Goal: Task Accomplishment & Management: Manage account settings

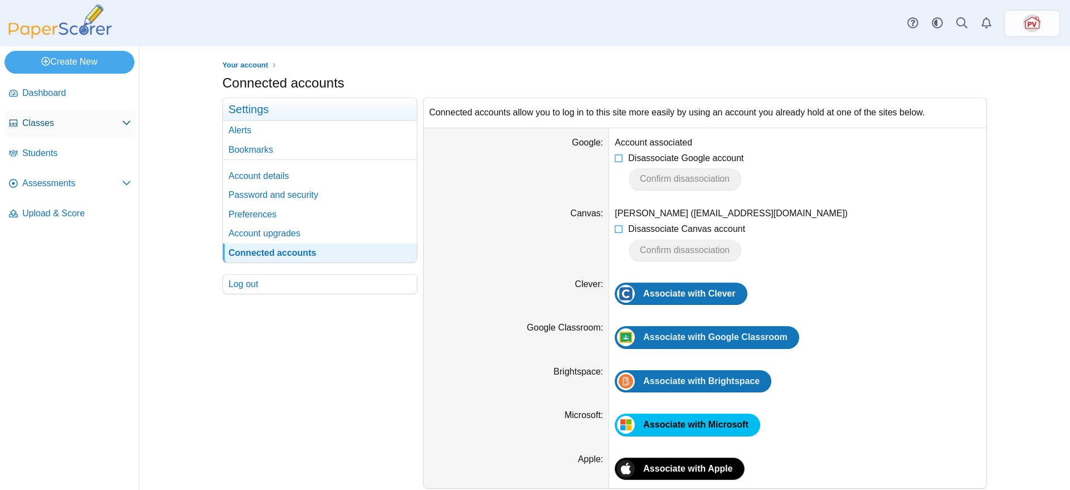
click at [44, 129] on link "Classes" at bounding box center [69, 123] width 131 height 27
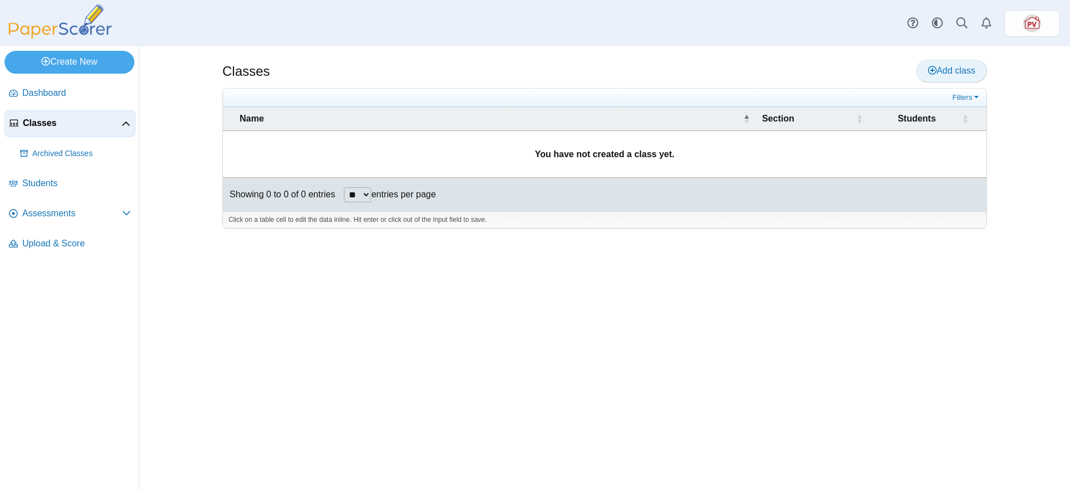
click at [951, 67] on span "Add class" at bounding box center [951, 70] width 47 height 9
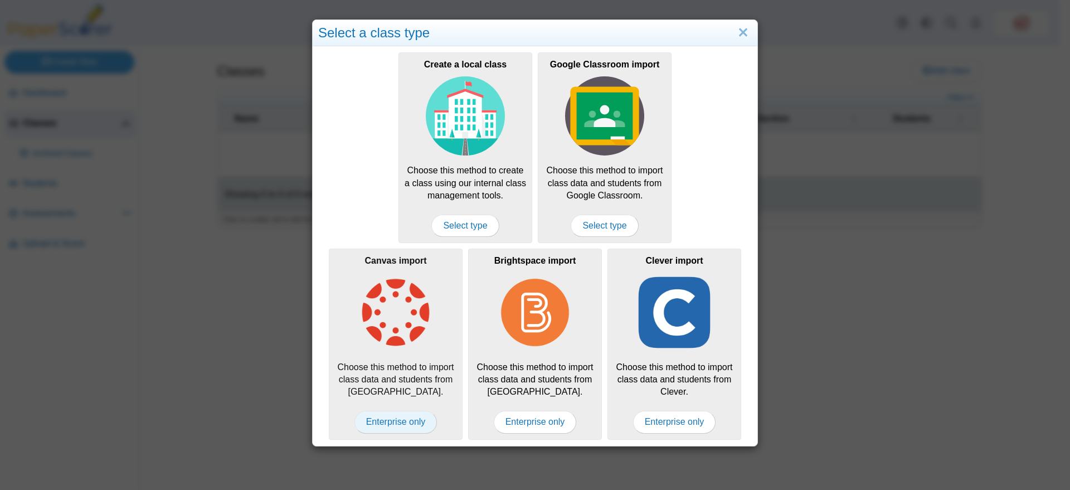
click at [407, 423] on span "Enterprise only" at bounding box center [395, 422] width 83 height 22
click at [743, 30] on link "Close" at bounding box center [742, 32] width 17 height 19
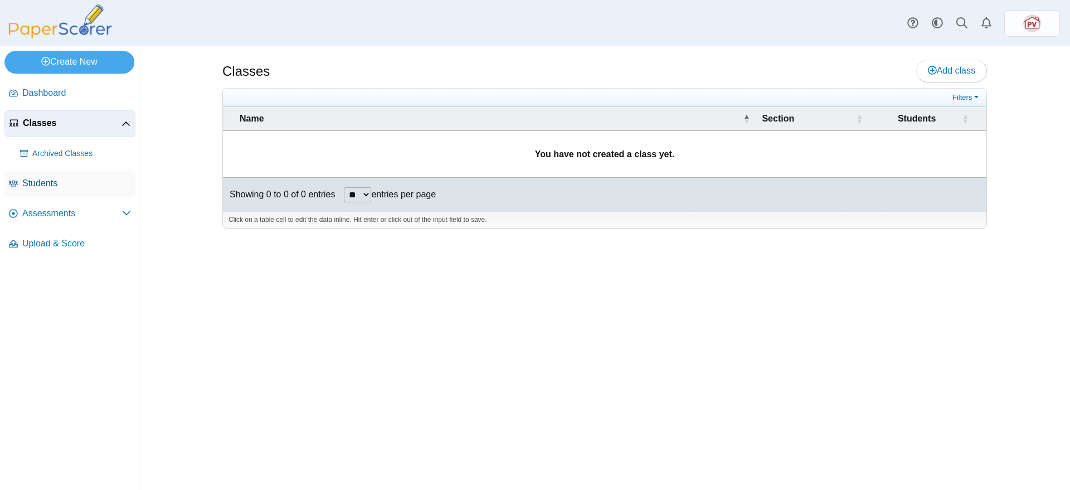
click at [46, 183] on span "Students" at bounding box center [76, 183] width 109 height 12
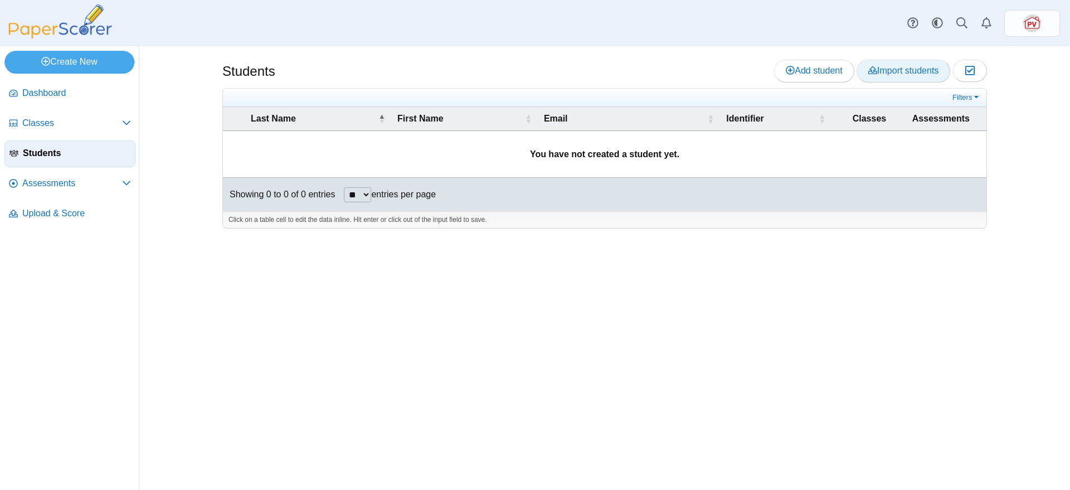
click at [925, 69] on span "Import students" at bounding box center [903, 70] width 70 height 9
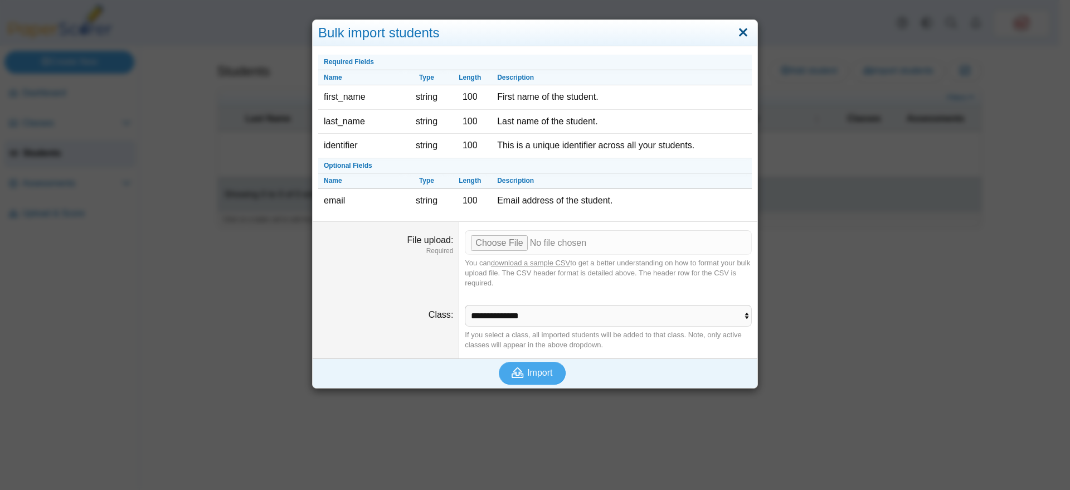
click at [736, 30] on link "Close" at bounding box center [742, 32] width 17 height 19
